Goal: Task Accomplishment & Management: Use online tool/utility

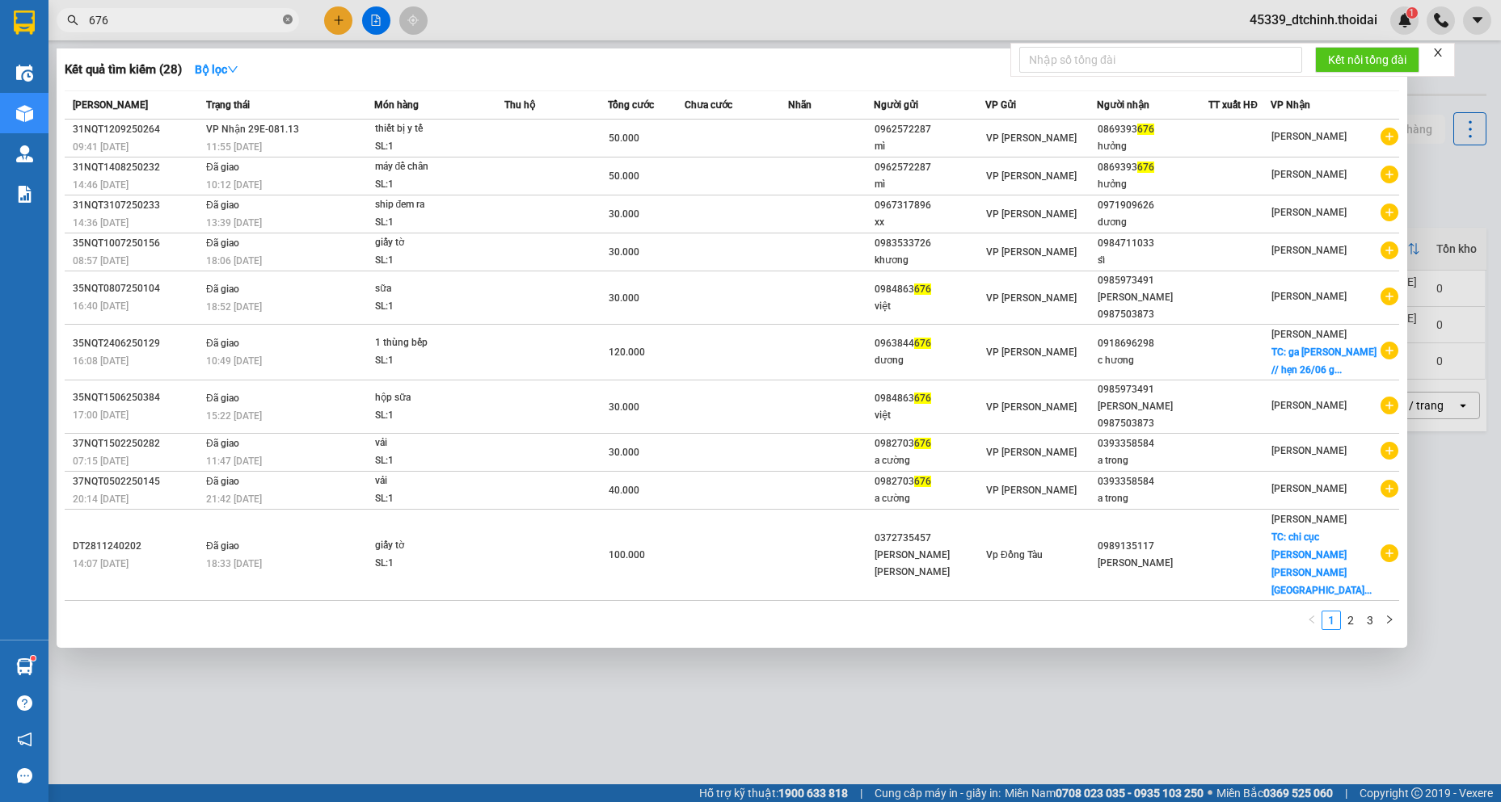
click at [285, 21] on icon "close-circle" at bounding box center [288, 20] width 10 height 10
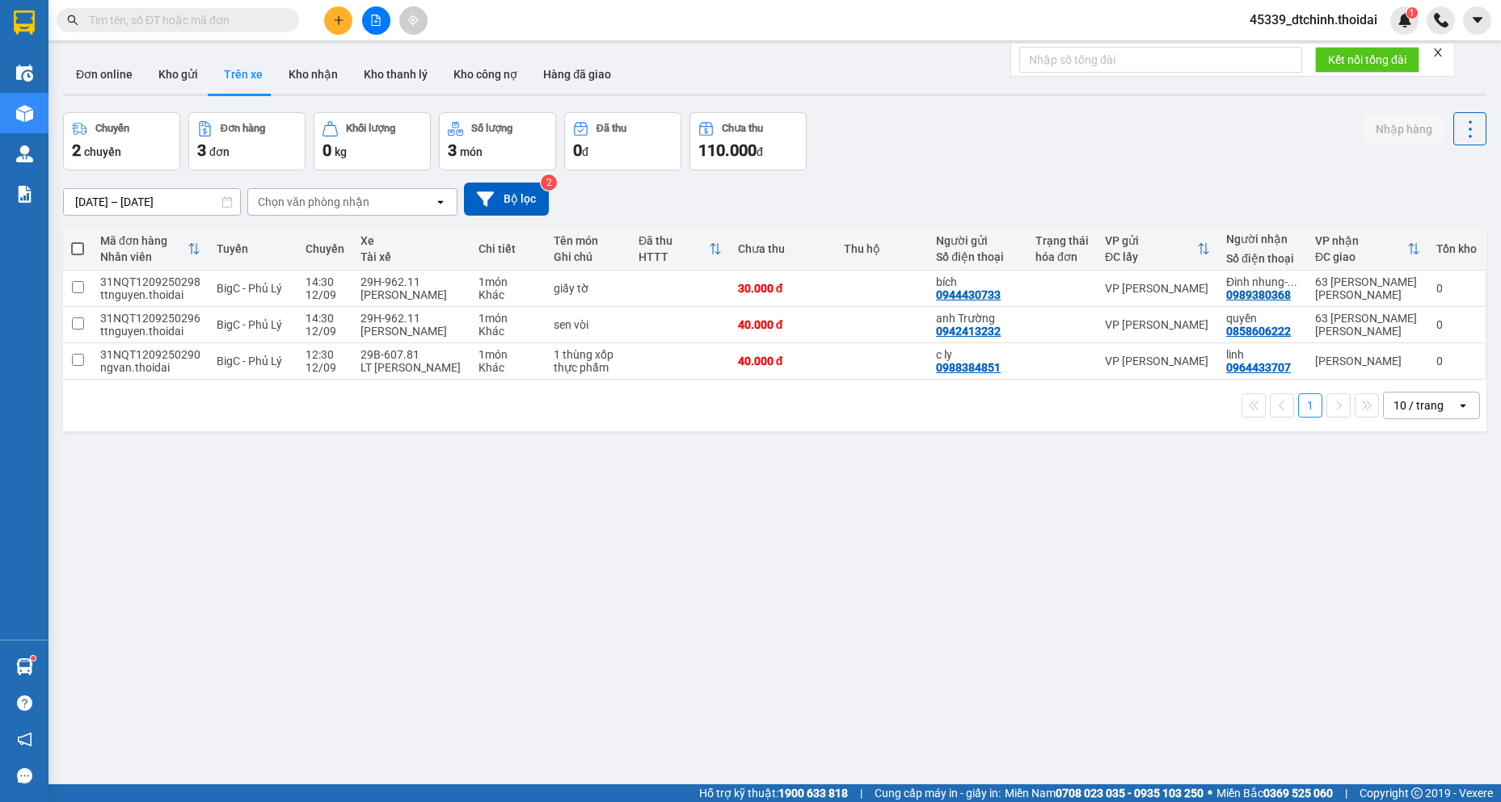
click at [561, 22] on div "Kết quả [PERSON_NAME] ( 28 ) Bộ lọc Mã ĐH Trạng thái Món hàng Thu hộ Tổng [PERS…" at bounding box center [750, 20] width 1501 height 40
click at [178, 75] on button "Kho gửi" at bounding box center [177, 74] width 65 height 39
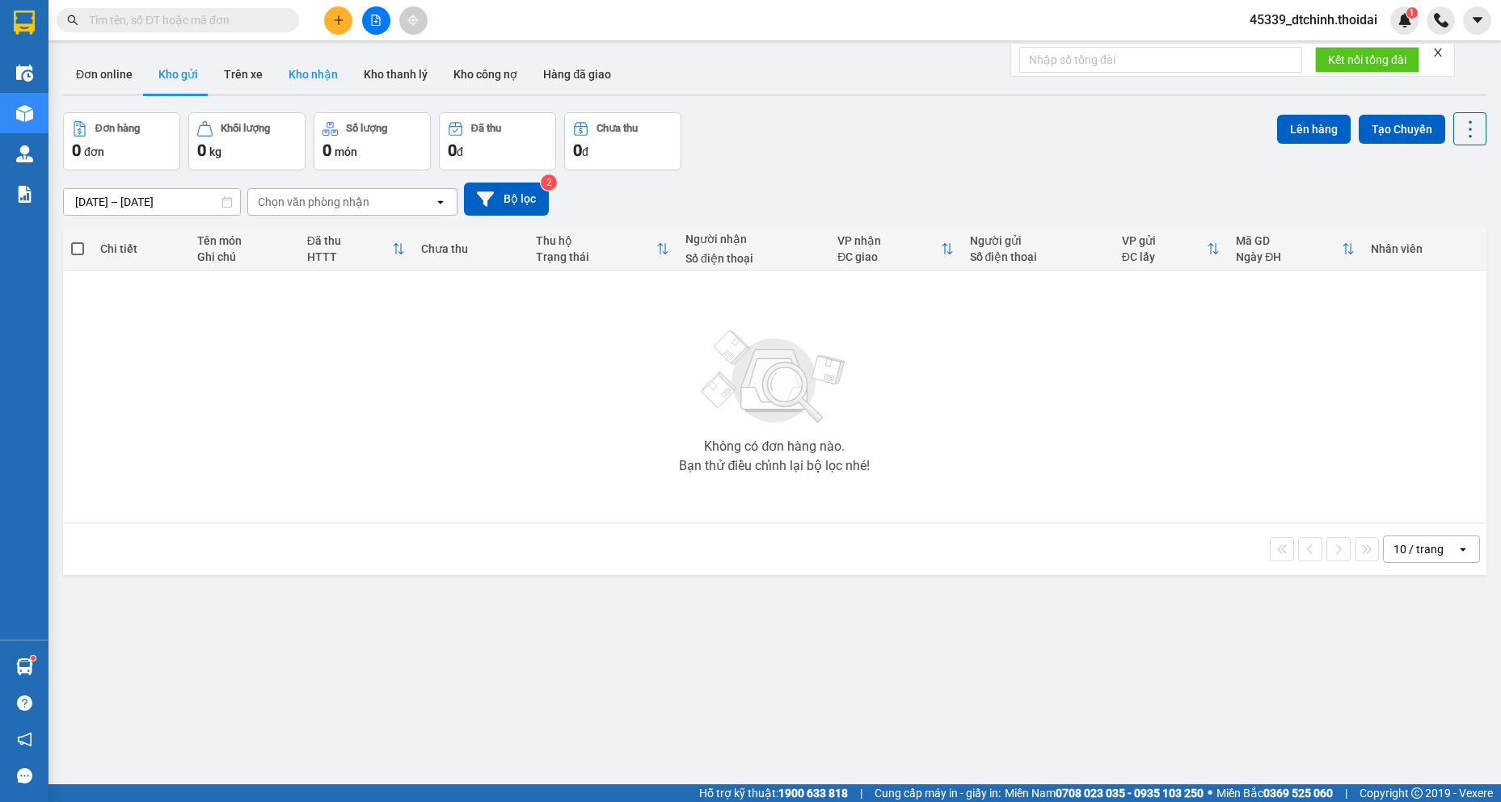
click at [321, 73] on button "Kho nhận" at bounding box center [313, 74] width 75 height 39
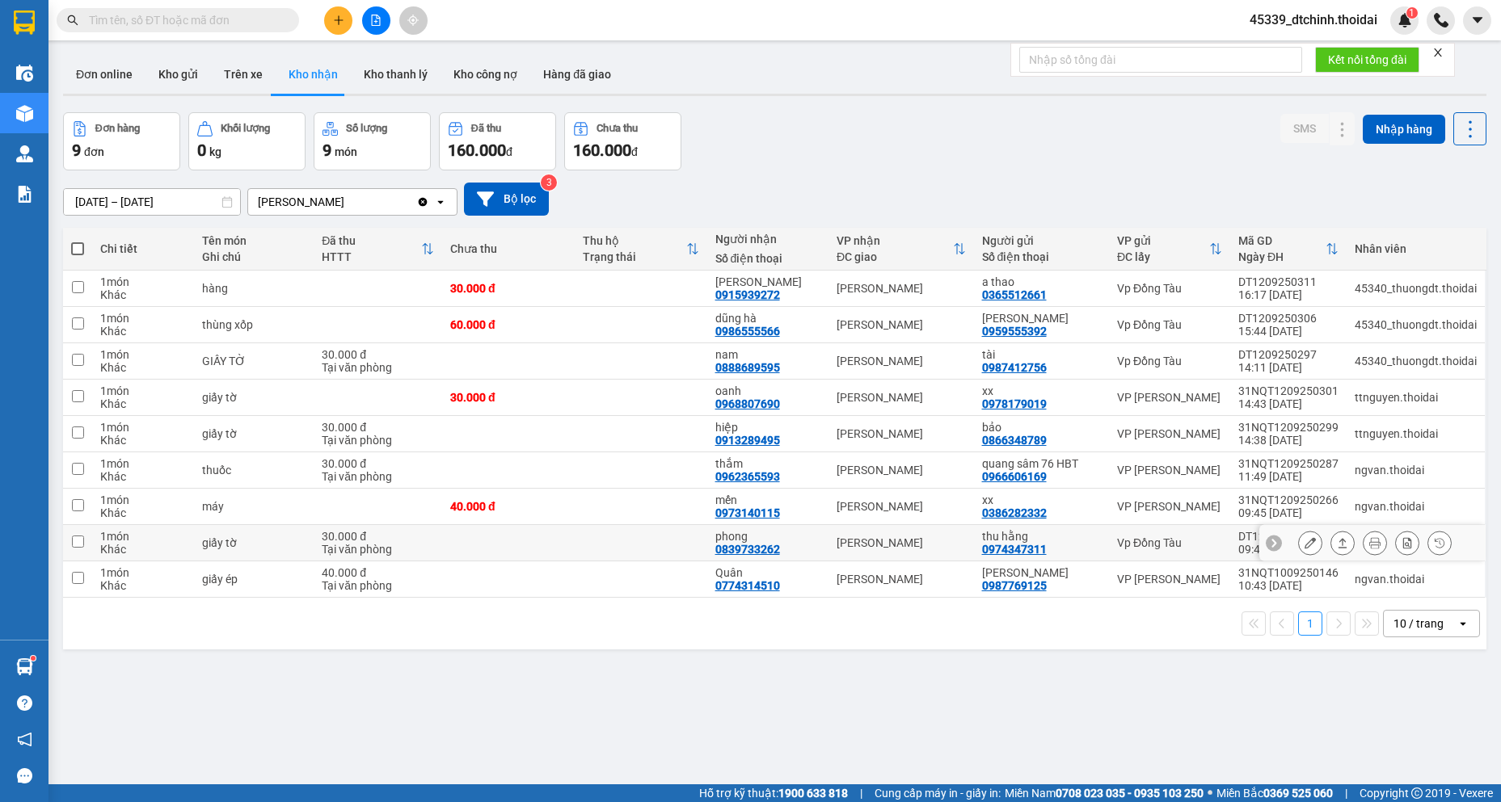
click at [1076, 544] on div "thu hằng 0974347311" at bounding box center [1041, 543] width 119 height 26
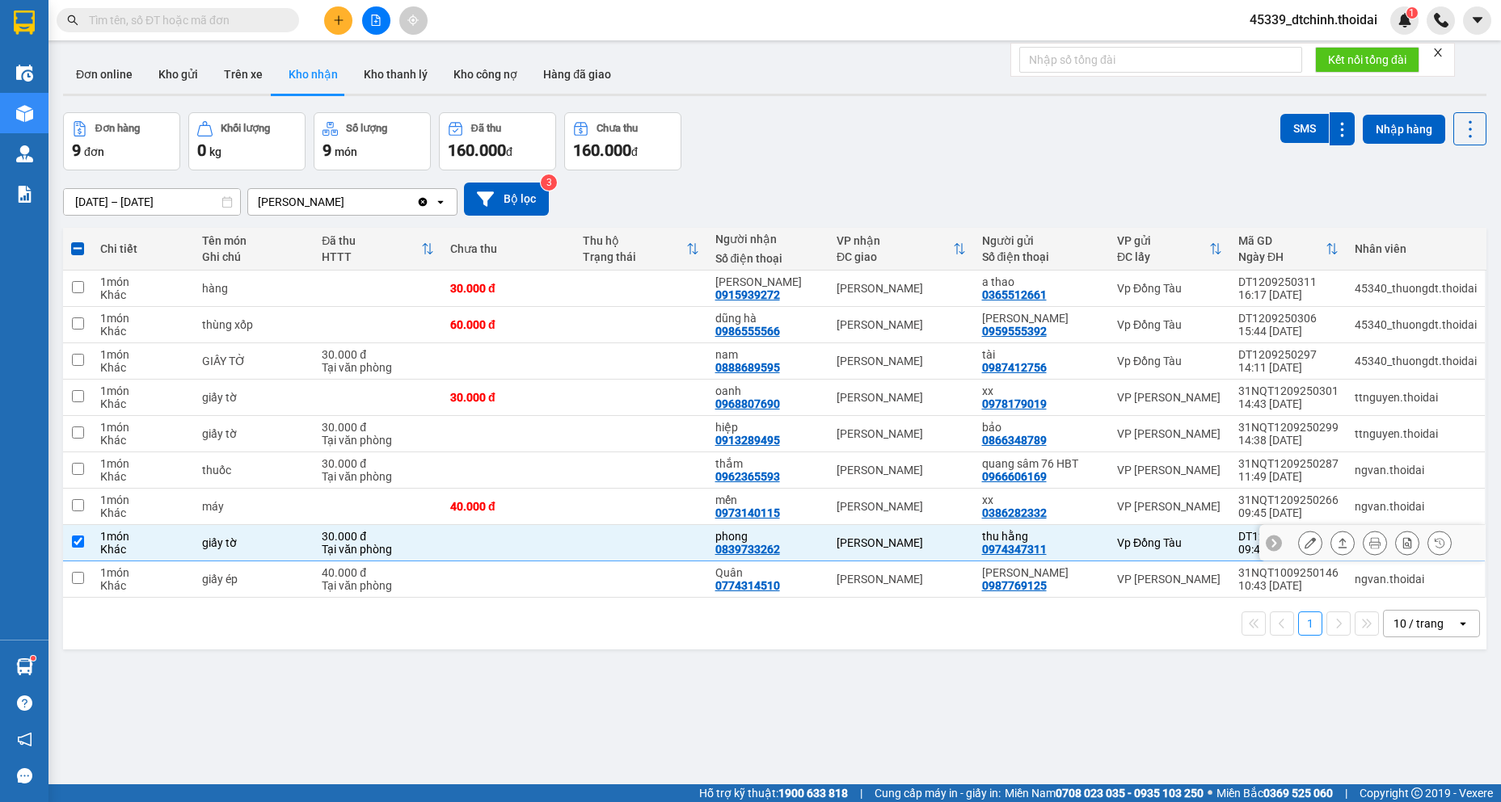
click at [1338, 548] on icon at bounding box center [1342, 543] width 9 height 10
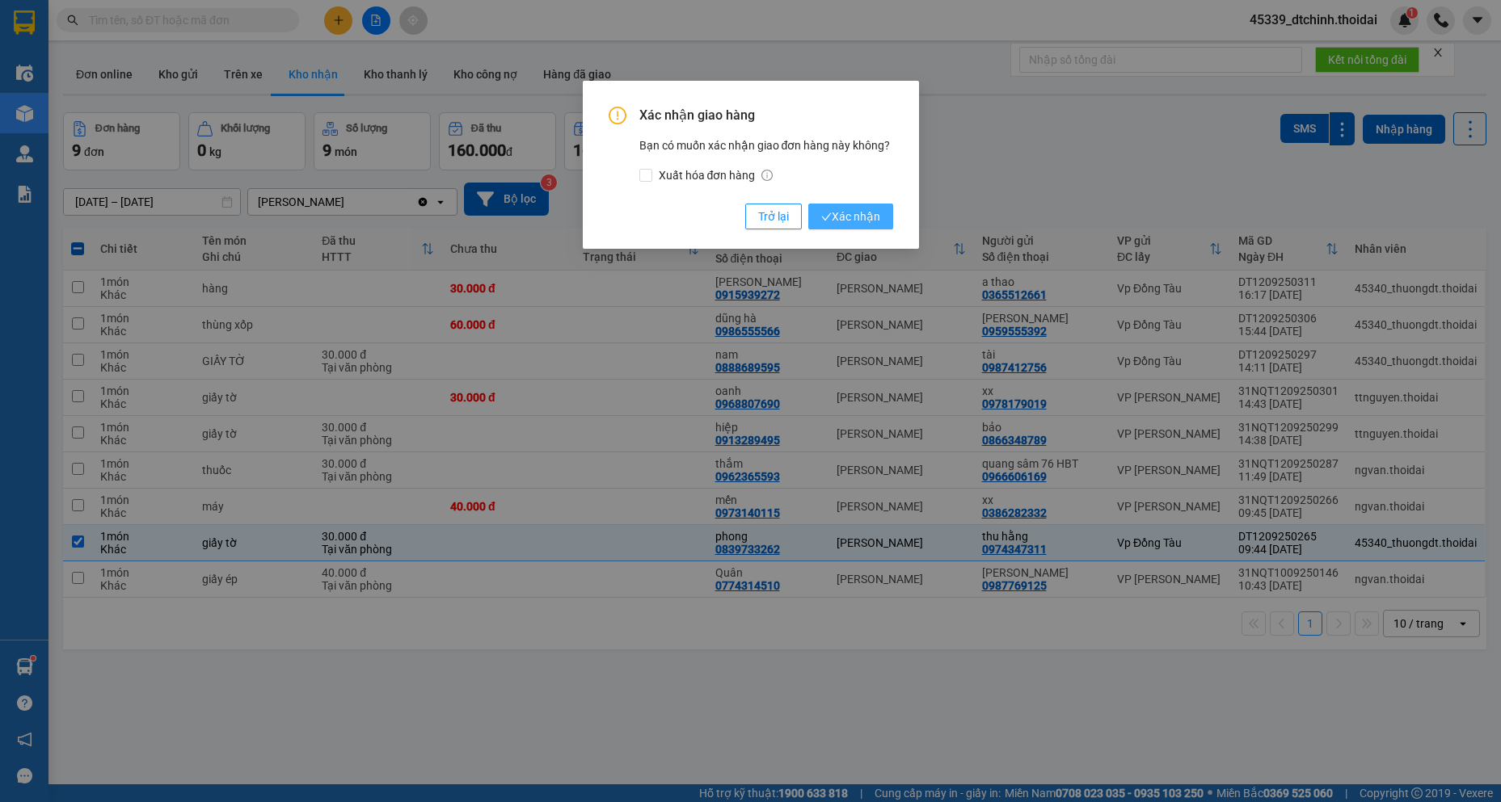
click at [874, 222] on span "Xác nhận" at bounding box center [850, 217] width 59 height 18
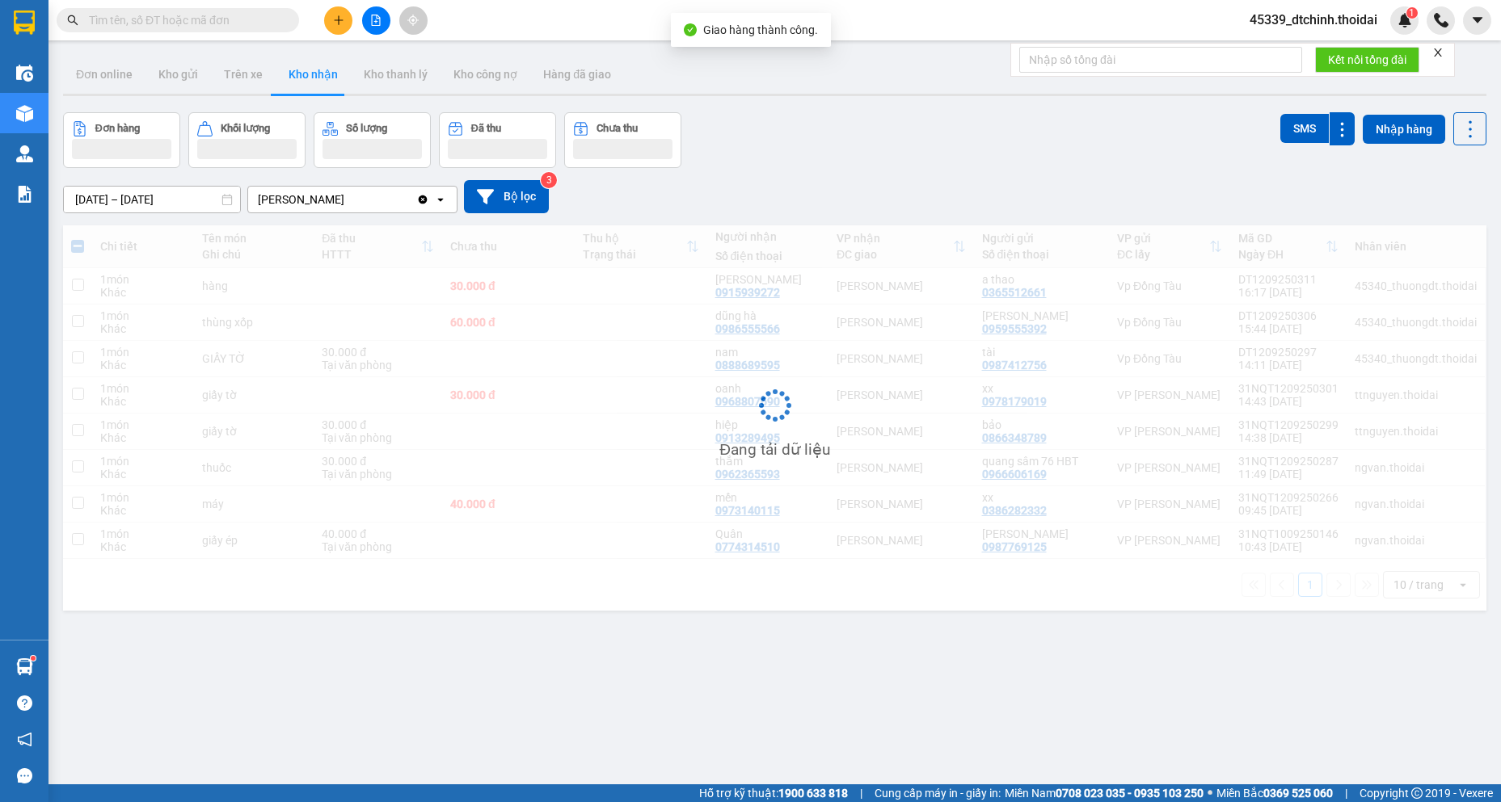
checkbox input "false"
